Goal: Task Accomplishment & Management: Manage account settings

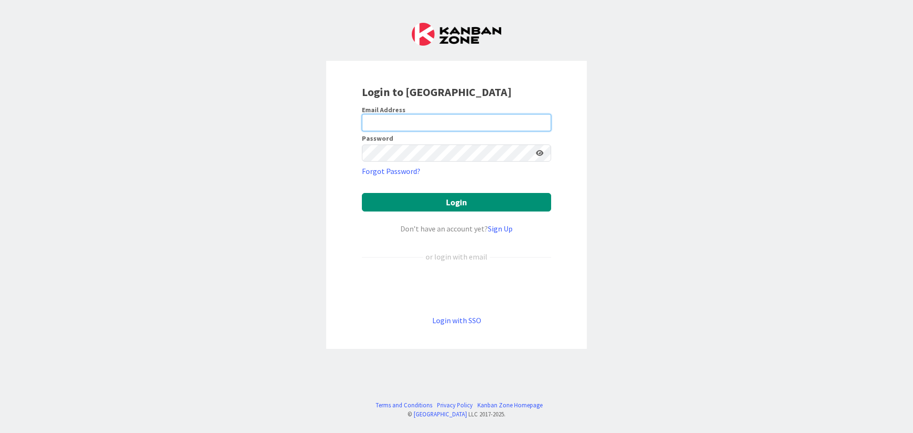
click at [398, 116] on input "email" at bounding box center [456, 122] width 189 height 17
type input "[EMAIL_ADDRESS][PERSON_NAME][DOMAIN_NAME]"
click at [344, 150] on div "Login to [GEOGRAPHIC_DATA] Email Address [EMAIL_ADDRESS][PERSON_NAME][DOMAIN_NA…" at bounding box center [456, 205] width 260 height 288
click at [362, 193] on button "Login" at bounding box center [456, 202] width 189 height 19
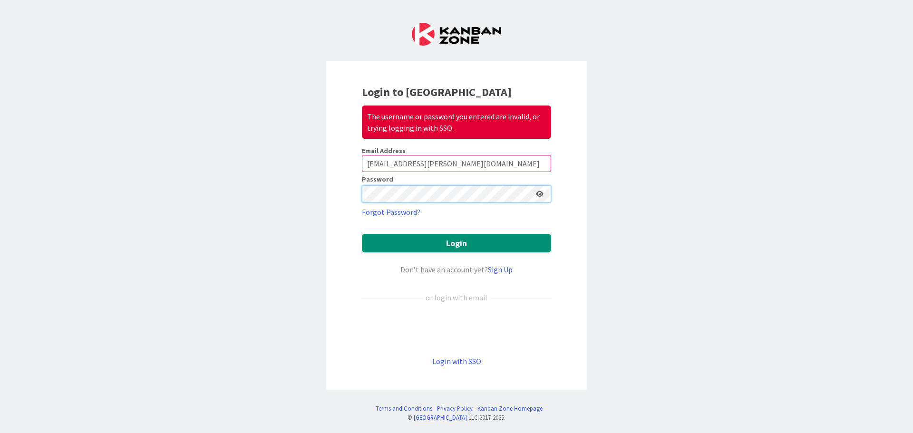
click at [362, 234] on button "Login" at bounding box center [456, 243] width 189 height 19
click at [384, 214] on link "Forgot Password?" at bounding box center [391, 211] width 58 height 11
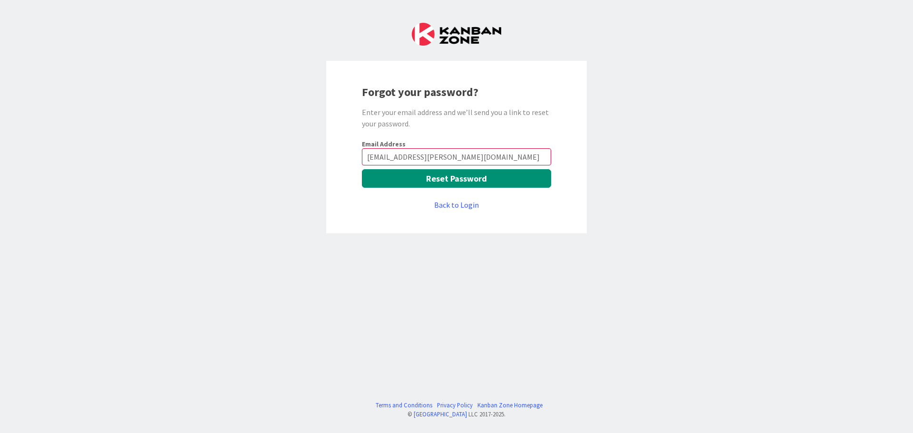
type input "[EMAIL_ADDRESS][PERSON_NAME][DOMAIN_NAME]"
